Goal: Task Accomplishment & Management: Manage account settings

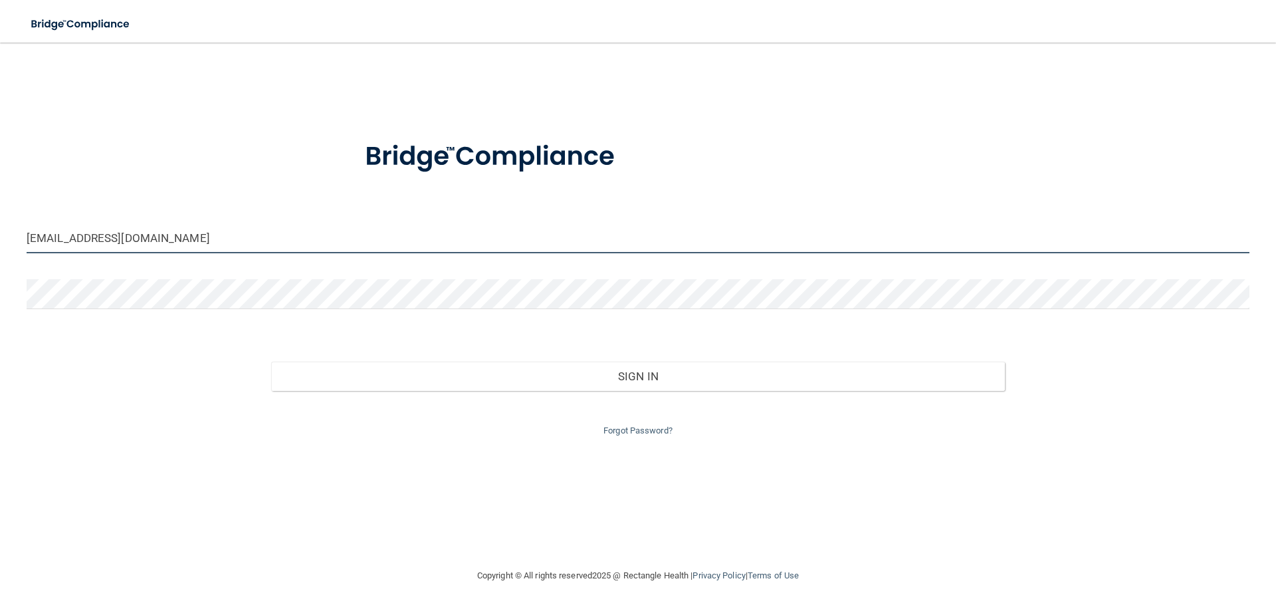
drag, startPoint x: 142, startPoint y: 242, endPoint x: 0, endPoint y: 251, distance: 141.8
click at [0, 251] on main "grasully106@gmail.com Invalid email/password. You don't have permission to acce…" at bounding box center [638, 327] width 1276 height 568
click at [182, 239] on input "[EMAIL_ADDRESS][DOMAIN_NAME]" at bounding box center [638, 238] width 1223 height 30
drag, startPoint x: 182, startPoint y: 239, endPoint x: 0, endPoint y: 241, distance: 182.1
click at [0, 241] on main "grasully106@gmail.com Invalid email/password. You don't have permission to acce…" at bounding box center [638, 327] width 1276 height 568
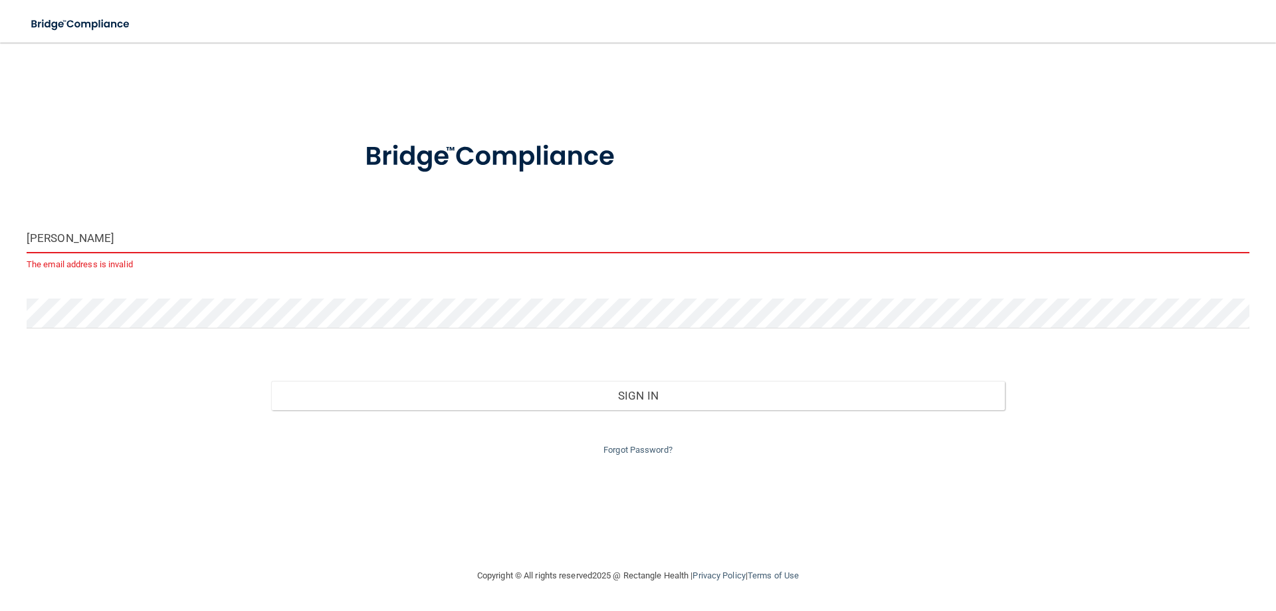
type input "[PERSON_NAME][EMAIL_ADDRESS][PERSON_NAME][DOMAIN_NAME]"
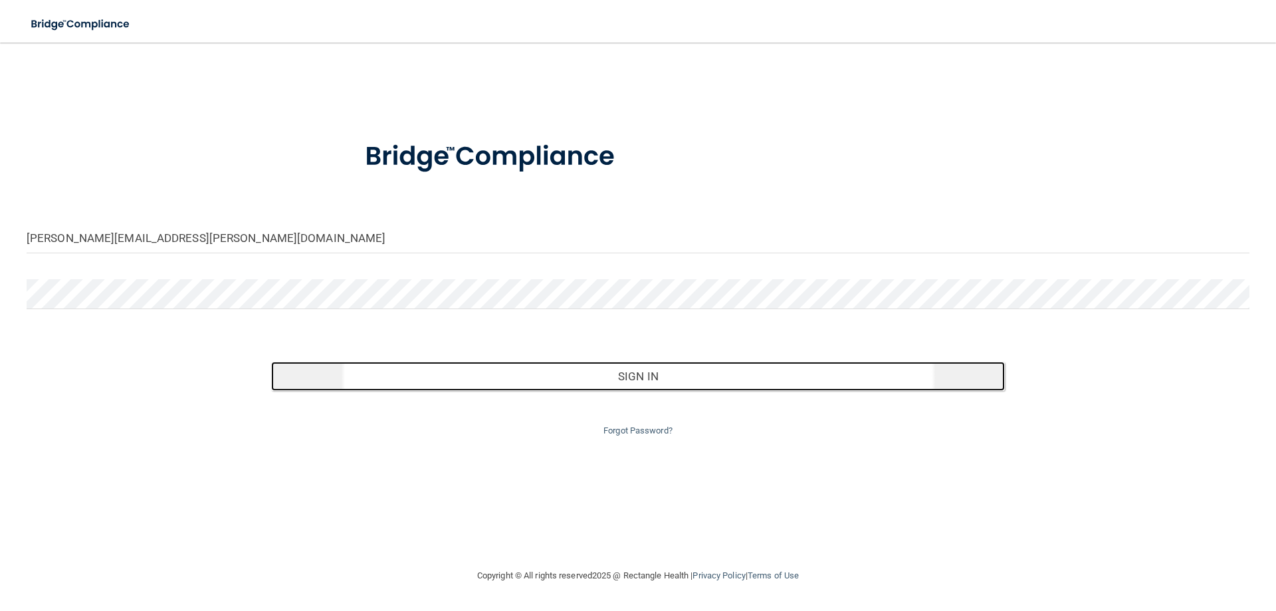
click at [633, 373] on button "Sign In" at bounding box center [638, 376] width 734 height 29
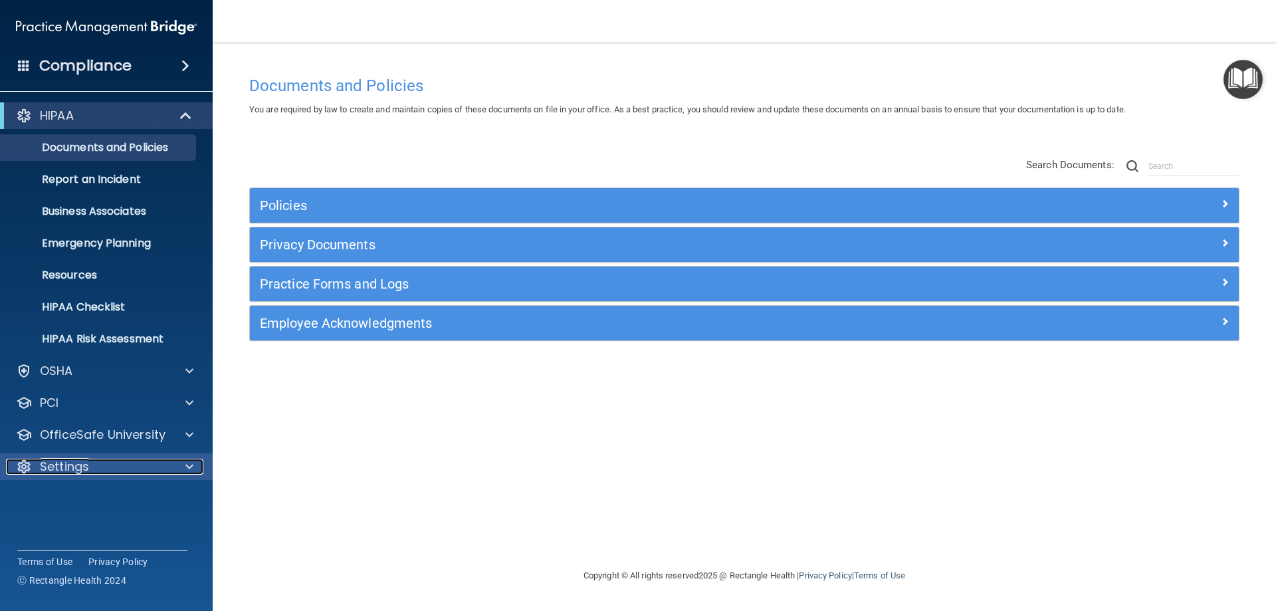
click at [112, 468] on div "Settings" at bounding box center [88, 467] width 165 height 16
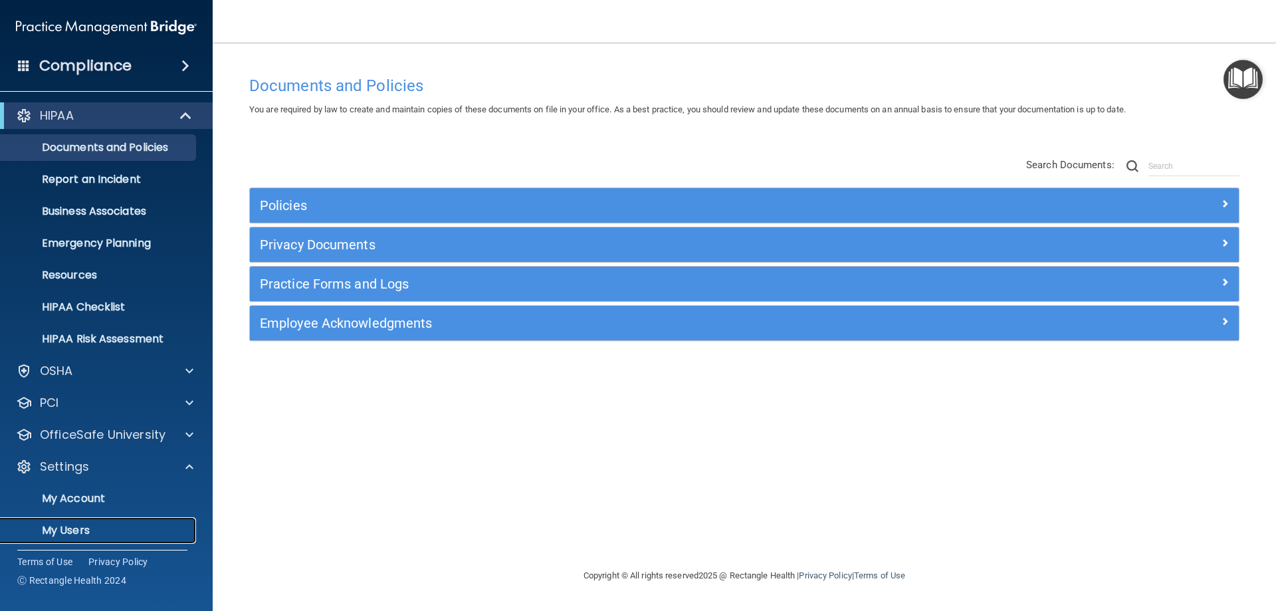
click at [79, 526] on p "My Users" at bounding box center [99, 530] width 181 height 13
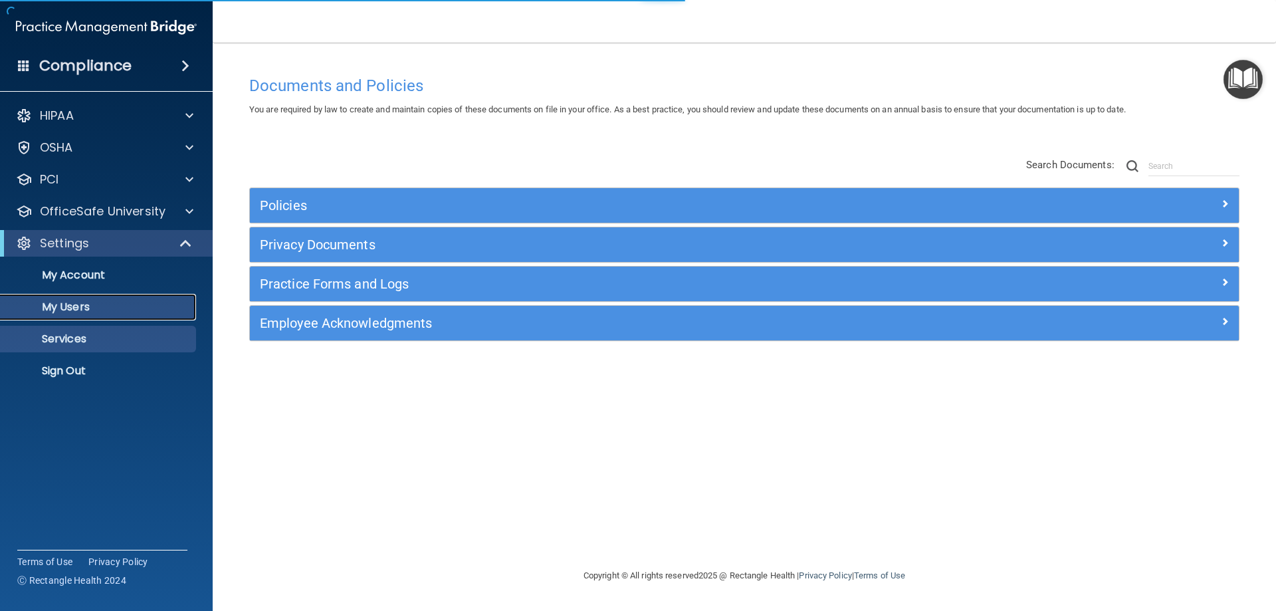
select select "20"
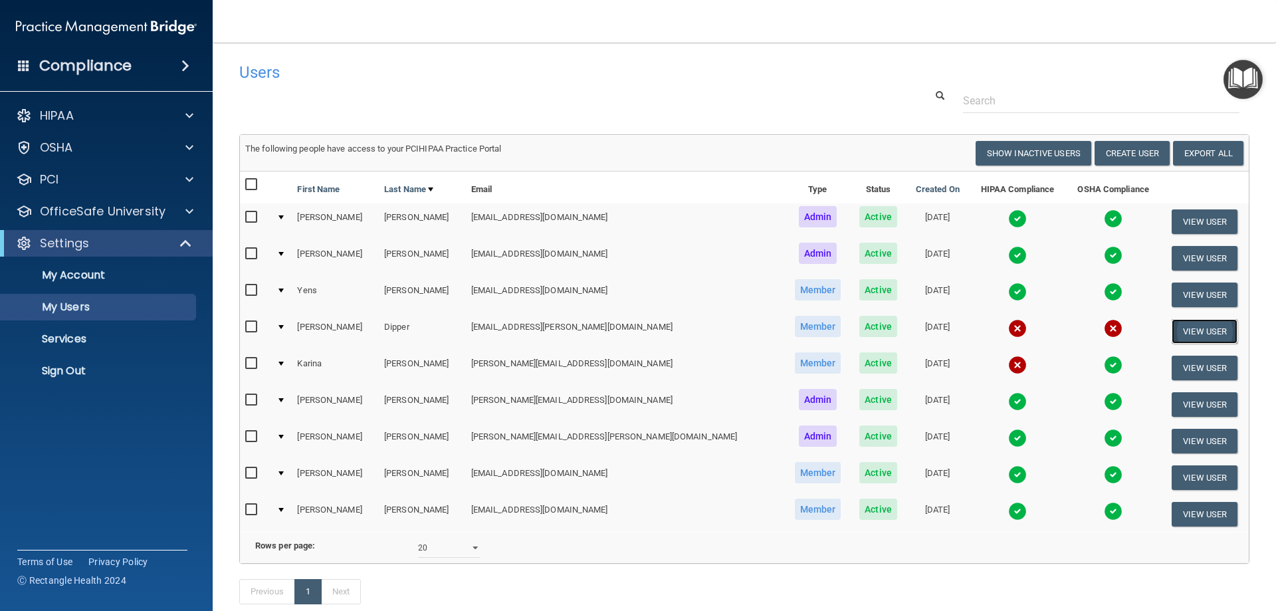
click at [1200, 327] on button "View User" at bounding box center [1205, 331] width 66 height 25
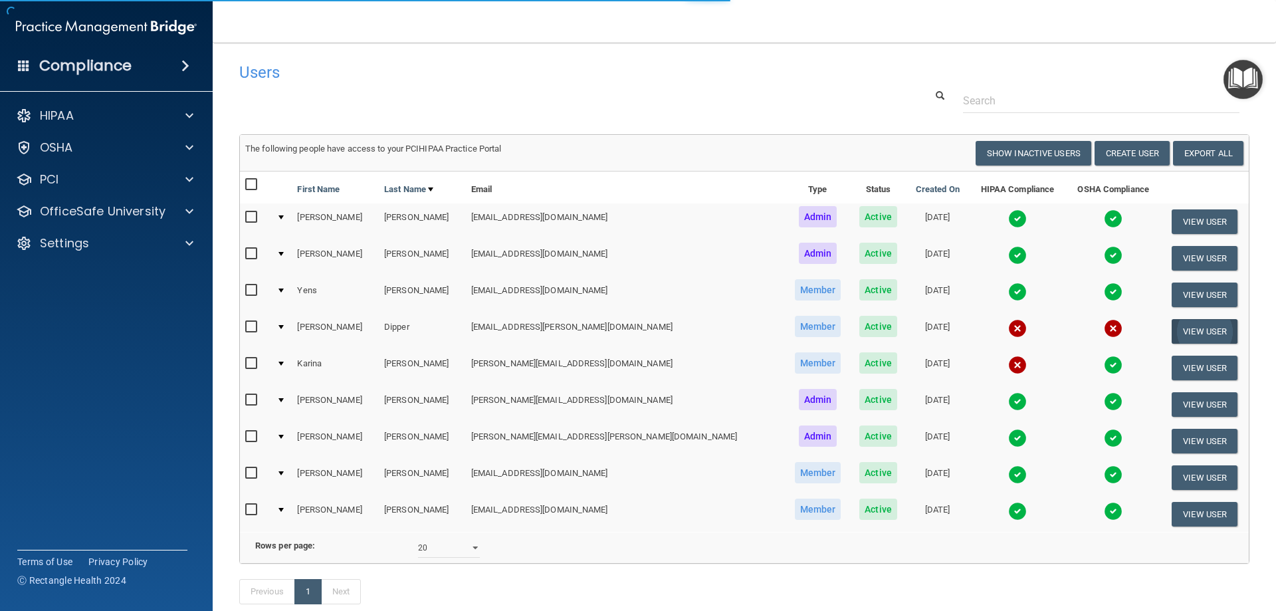
select select "practice_member"
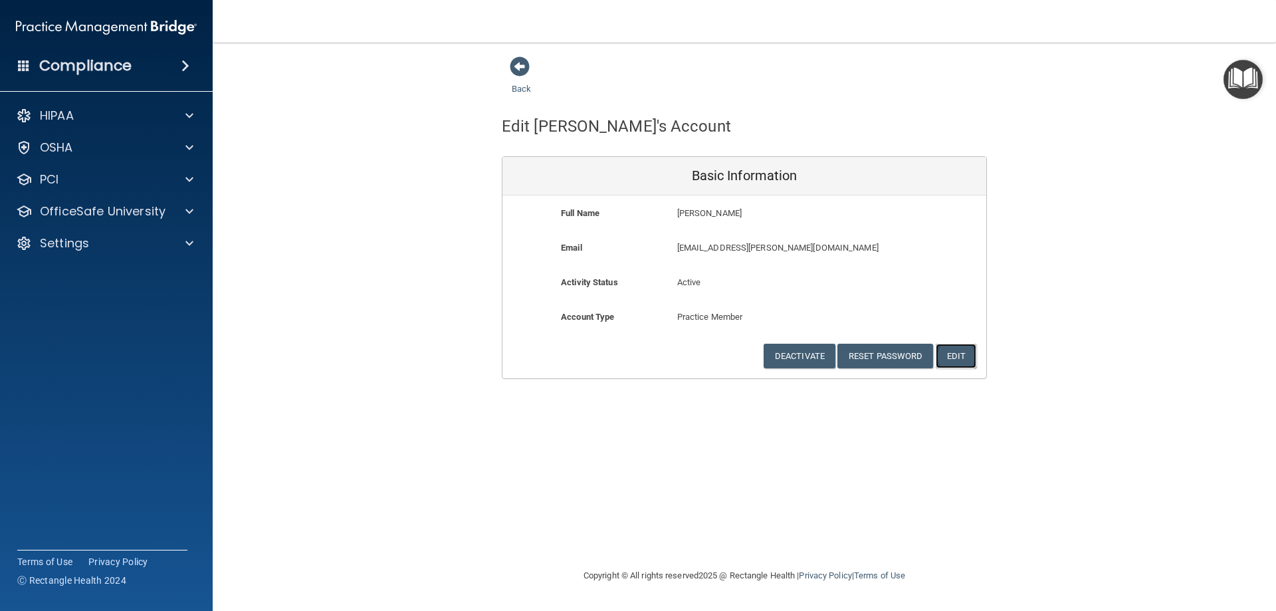
click at [960, 352] on button "Edit" at bounding box center [956, 356] width 41 height 25
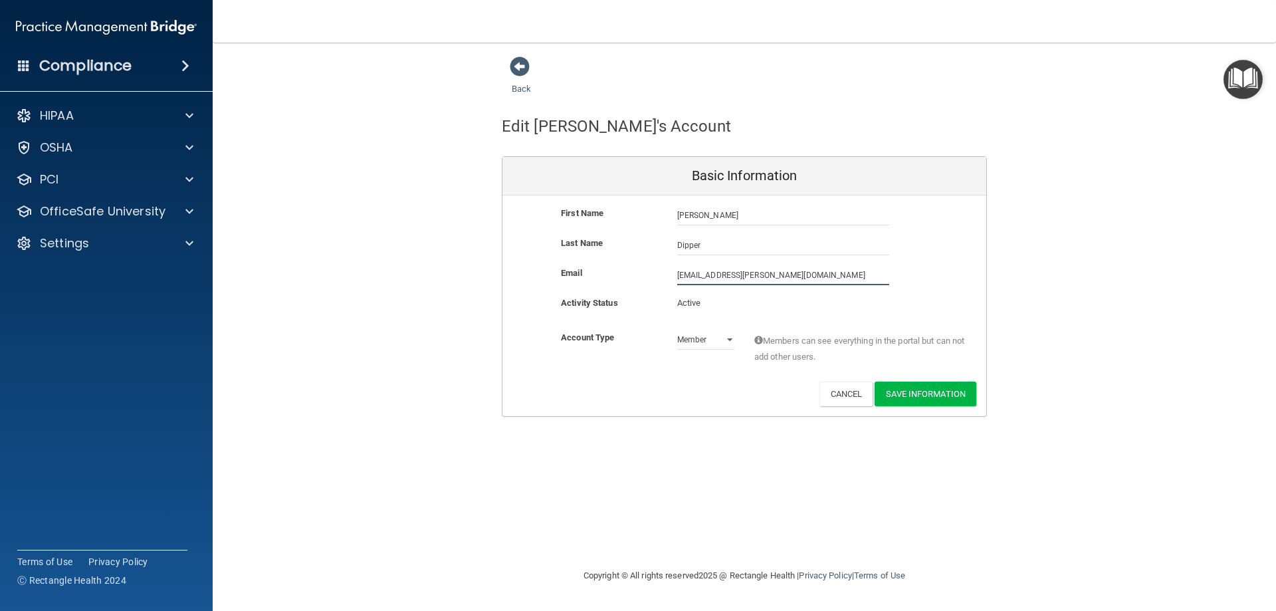
click at [823, 277] on input "gandcdipper@cox.net" at bounding box center [783, 275] width 212 height 20
drag, startPoint x: 823, startPoint y: 277, endPoint x: 619, endPoint y: 272, distance: 203.4
click at [619, 272] on div "Email gandcdipper@cox.net gandcdipper@cox.net" at bounding box center [744, 275] width 484 height 20
type input "[EMAIL_ADDRESS][DOMAIN_NAME]"
click at [904, 388] on button "Save Information" at bounding box center [926, 393] width 102 height 25
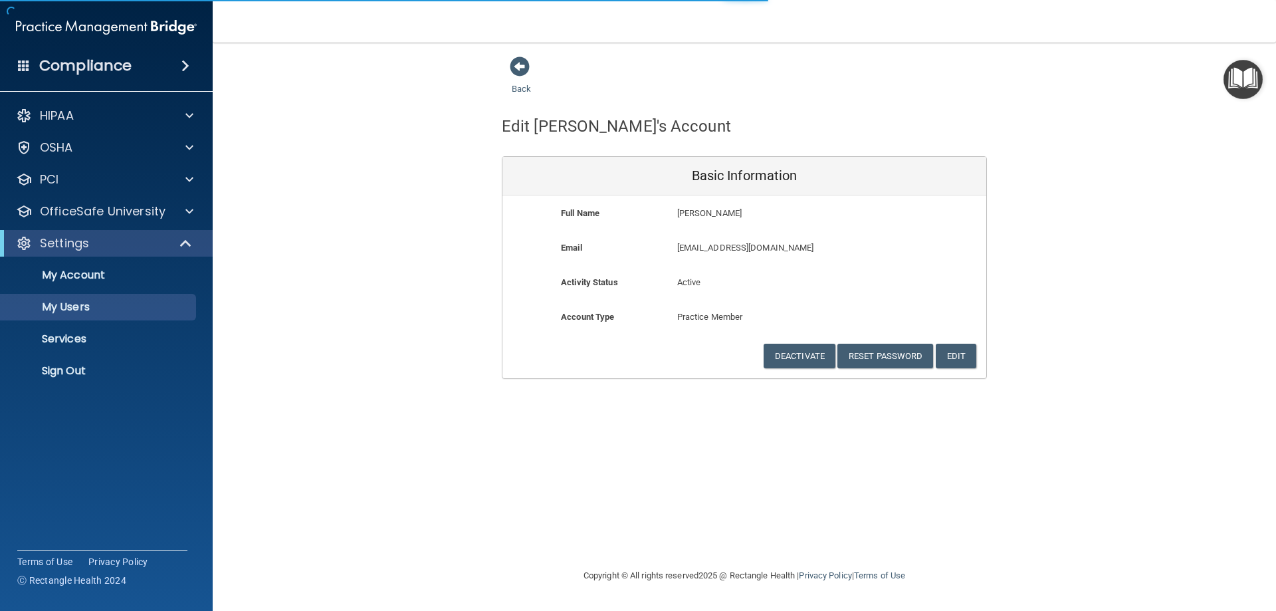
select select "20"
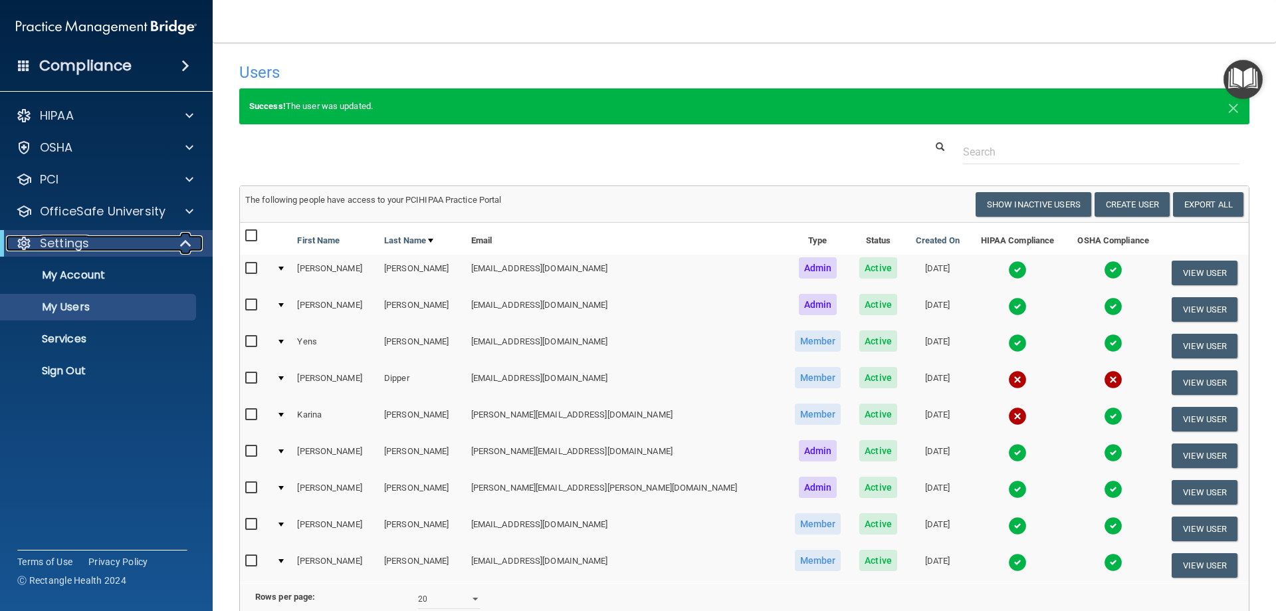
click at [185, 242] on span at bounding box center [186, 243] width 11 height 16
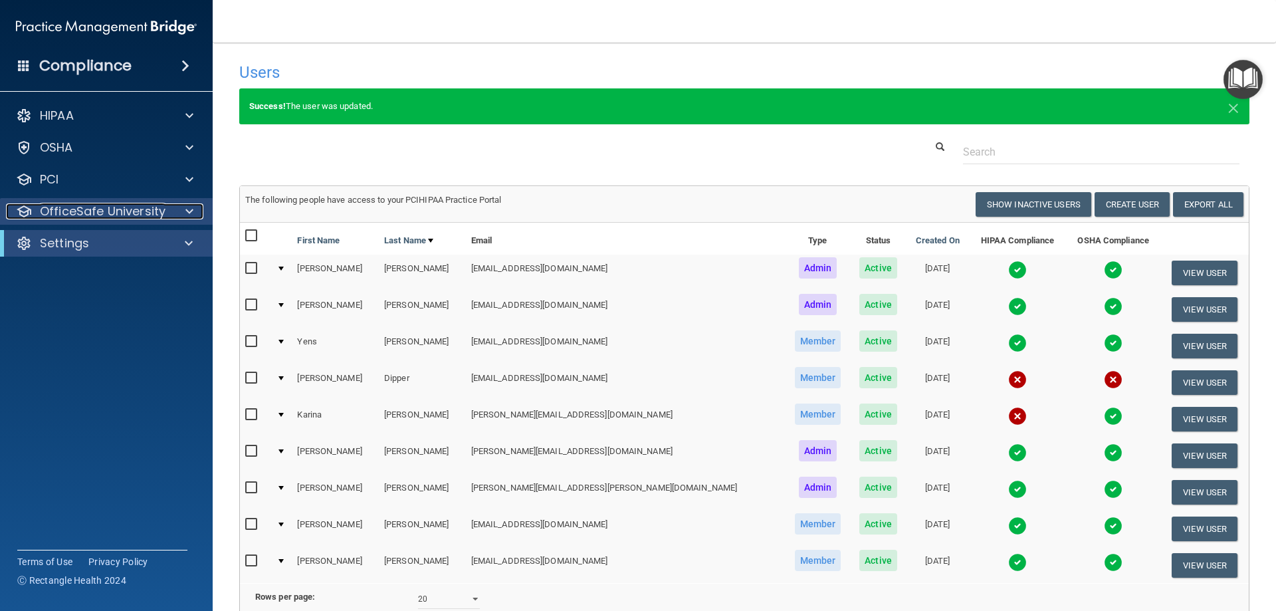
click at [187, 210] on span at bounding box center [189, 211] width 8 height 16
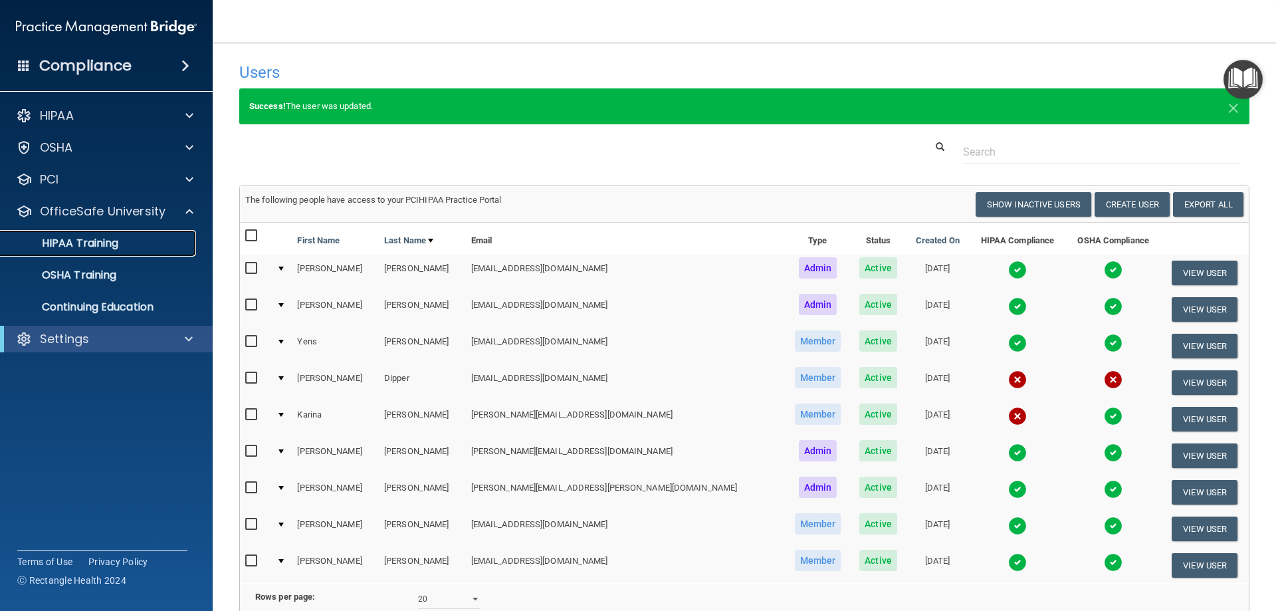
click at [100, 237] on p "HIPAA Training" at bounding box center [64, 243] width 110 height 13
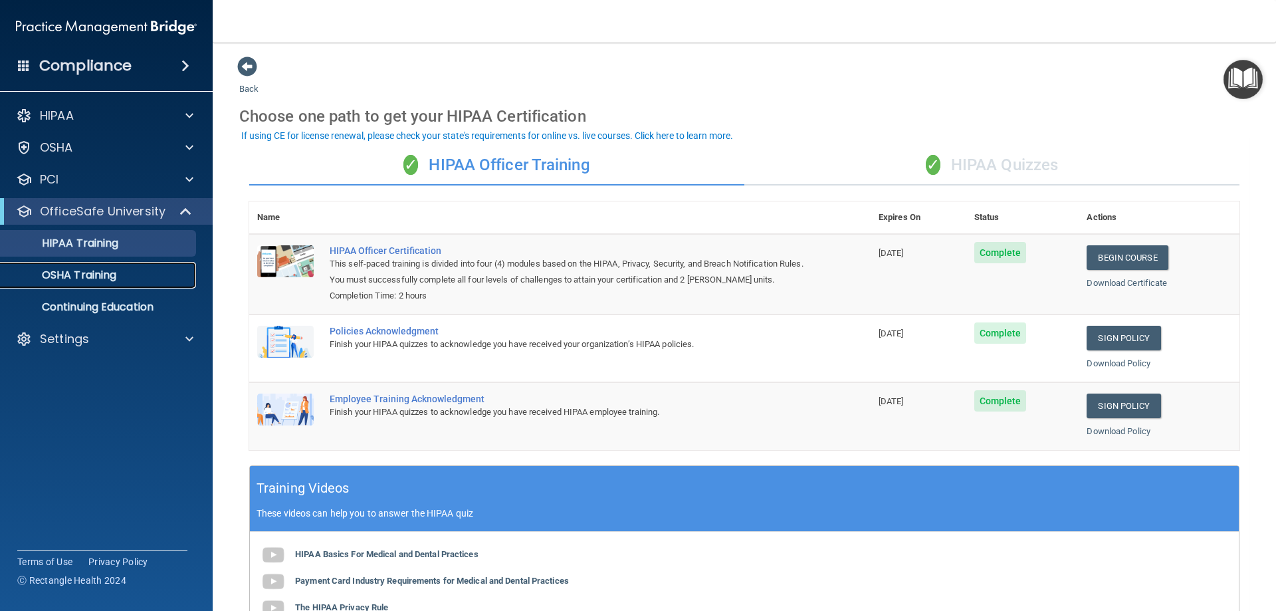
click at [115, 279] on p "OSHA Training" at bounding box center [63, 274] width 108 height 13
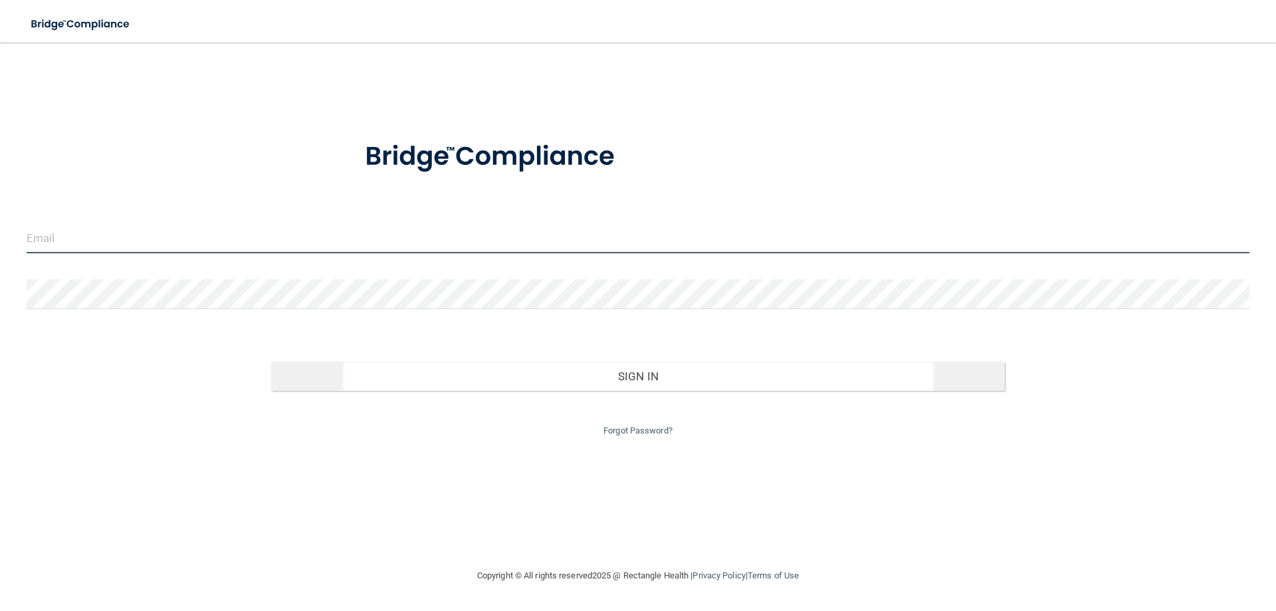
type input "[PERSON_NAME][EMAIL_ADDRESS][PERSON_NAME][DOMAIN_NAME]"
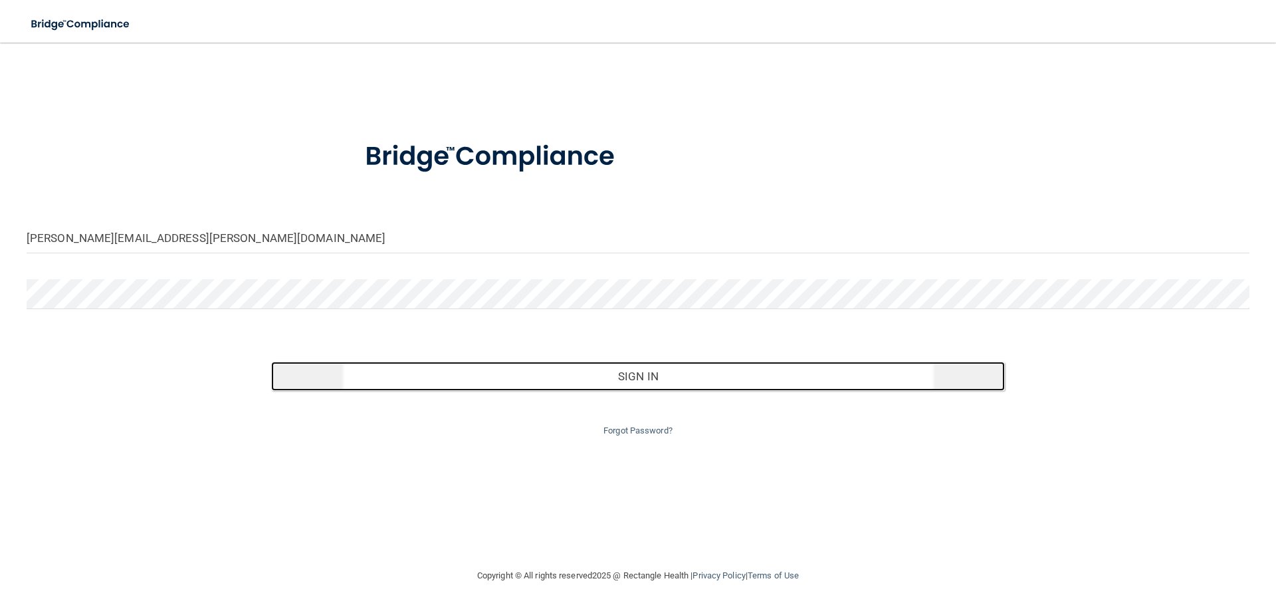
click at [624, 373] on button "Sign In" at bounding box center [638, 376] width 734 height 29
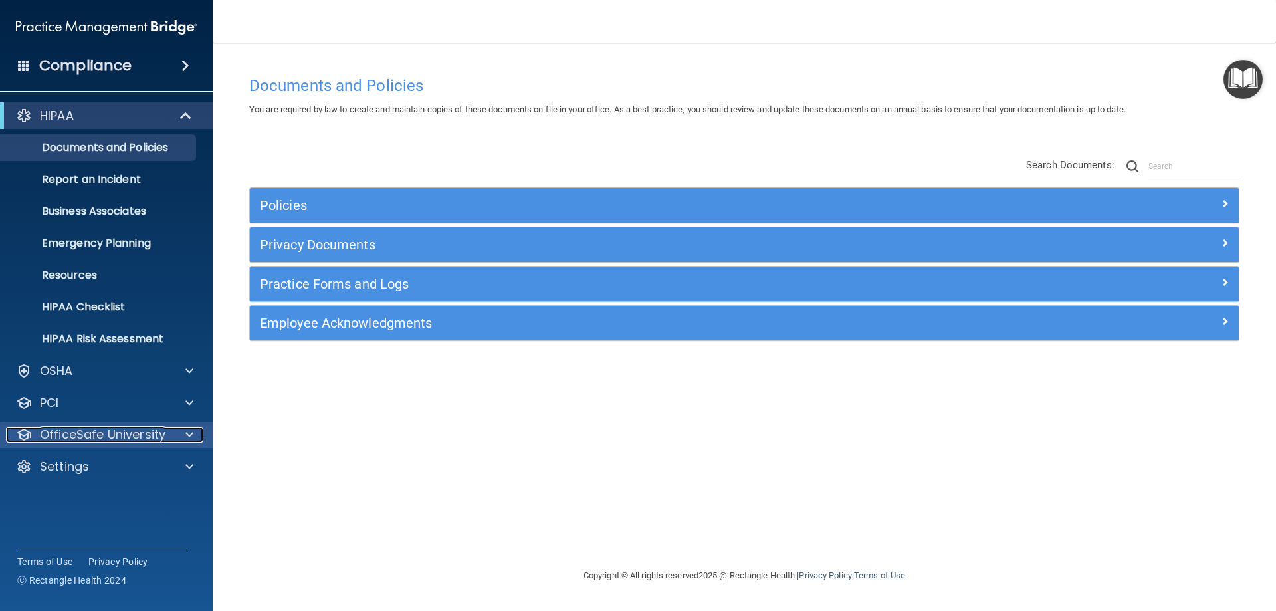
click at [127, 431] on p "OfficeSafe University" at bounding box center [103, 435] width 126 height 16
click at [197, 435] on div at bounding box center [187, 435] width 33 height 16
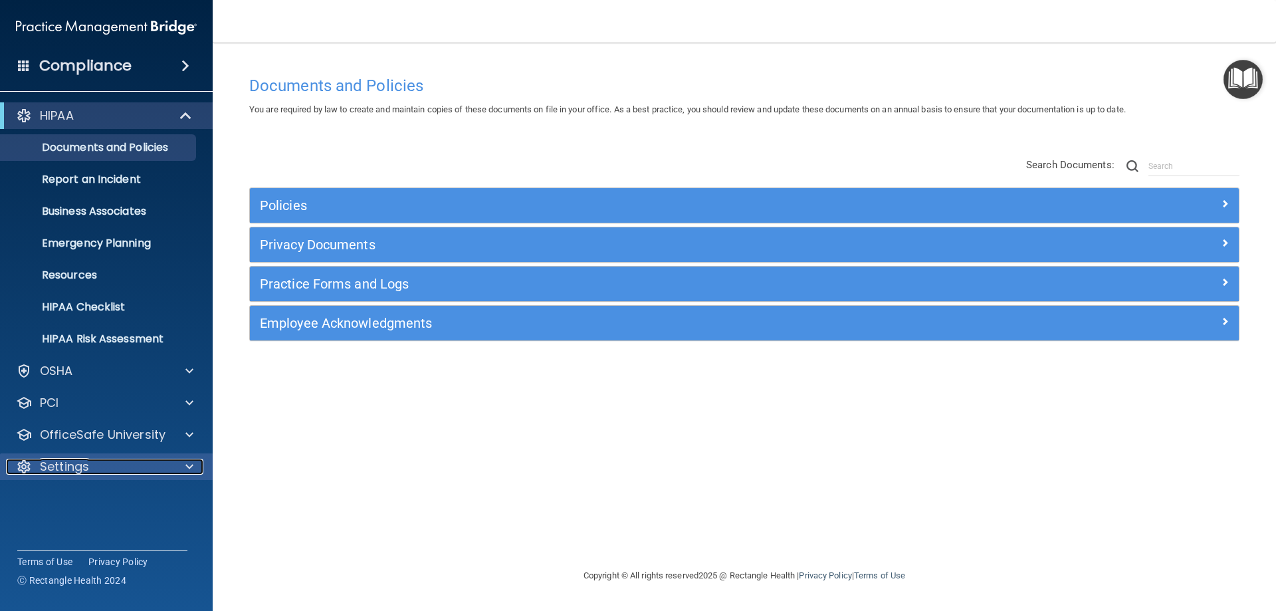
click at [183, 463] on div at bounding box center [187, 467] width 33 height 16
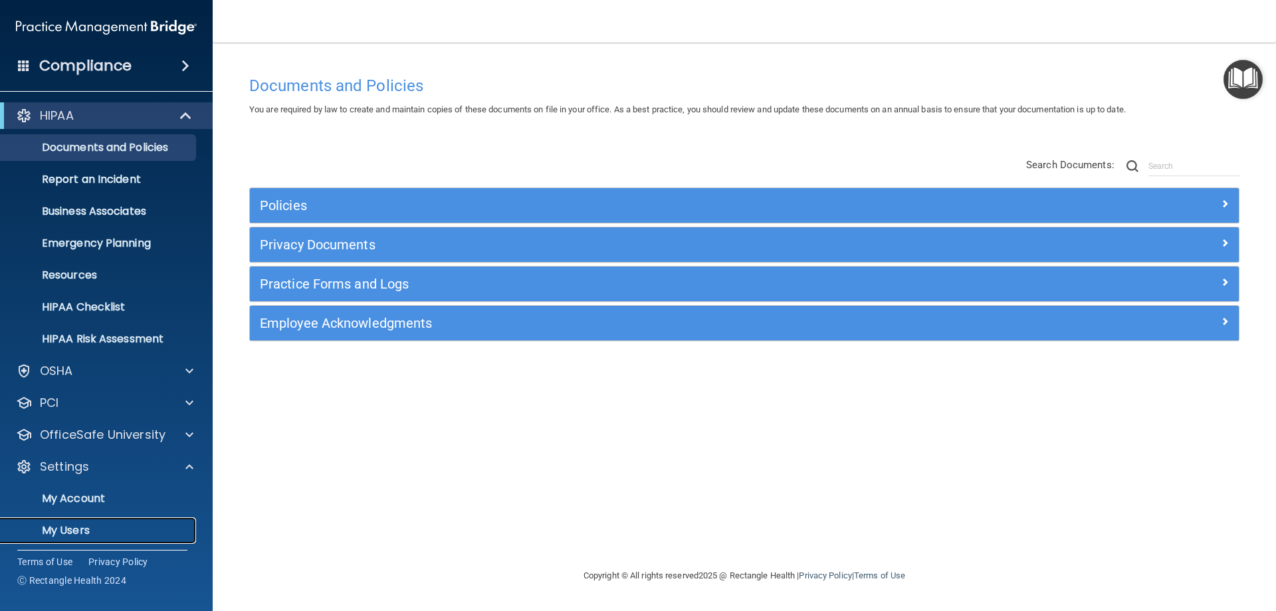
click at [124, 527] on p "My Users" at bounding box center [99, 530] width 181 height 13
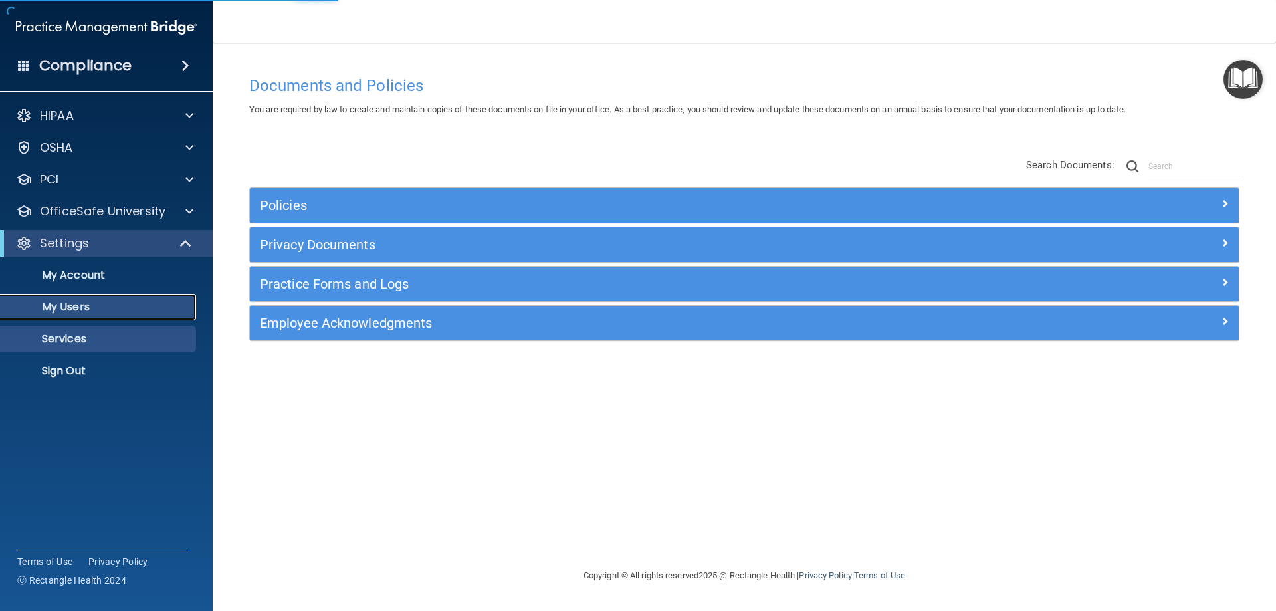
select select "20"
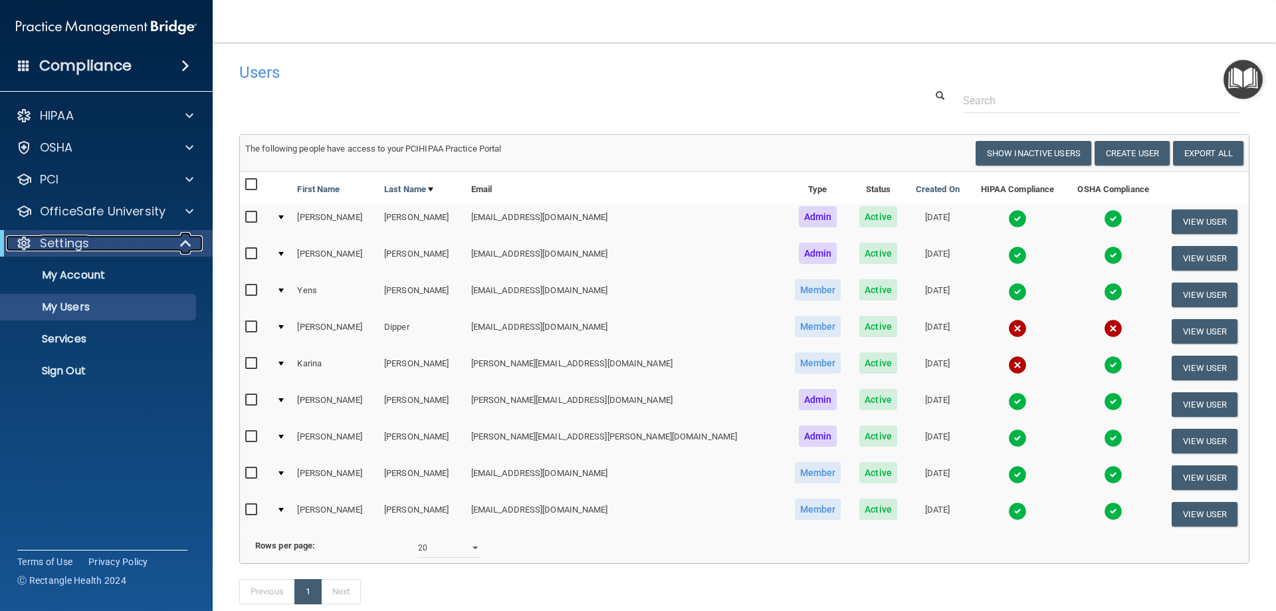
click at [187, 237] on span at bounding box center [186, 243] width 11 height 16
